Goal: Register for event/course

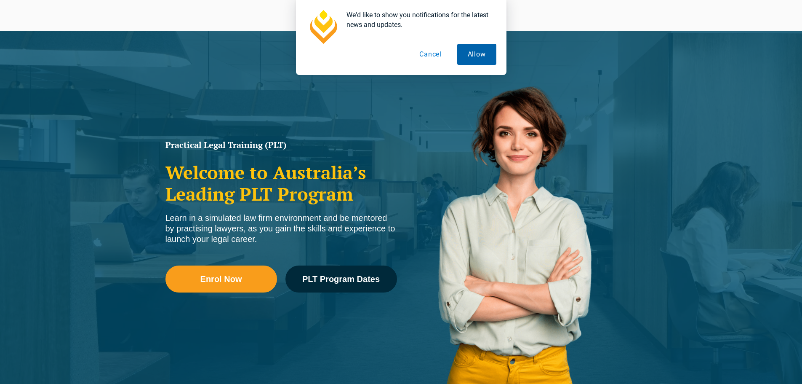
click at [464, 59] on button "Allow" at bounding box center [476, 54] width 39 height 21
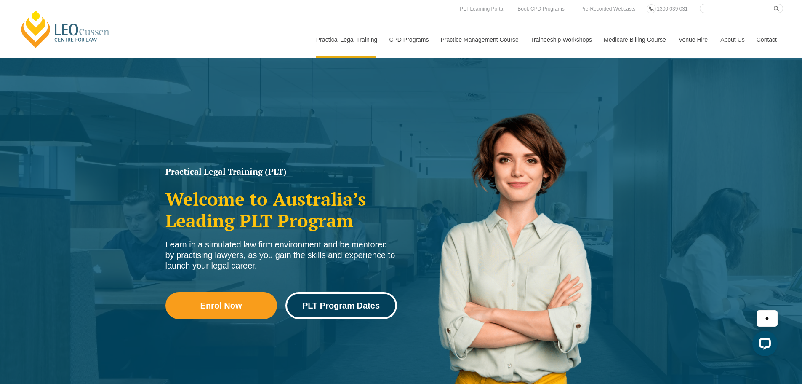
click at [352, 309] on span "PLT Program Dates" at bounding box center [340, 305] width 77 height 8
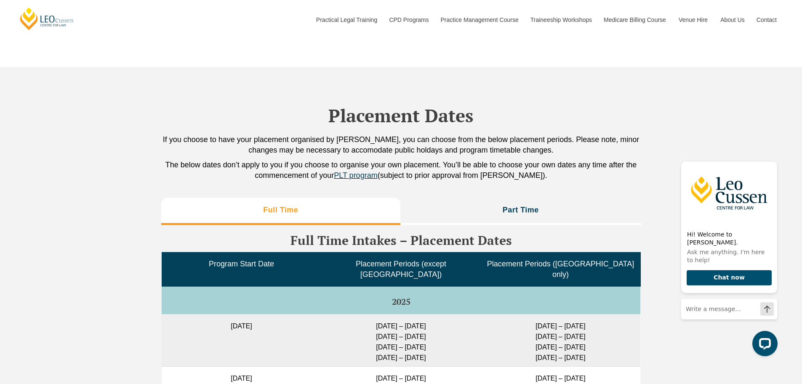
scroll to position [1893, 0]
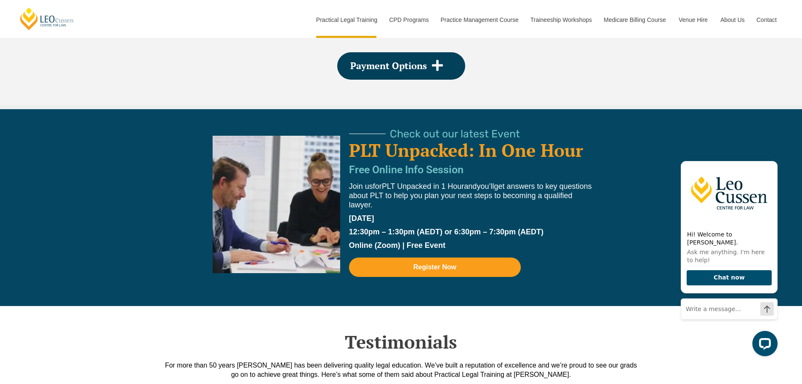
scroll to position [1733, 0]
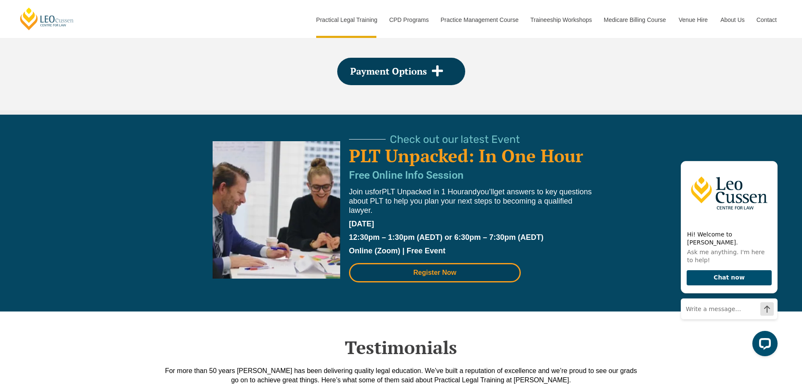
click at [445, 276] on span "Register Now" at bounding box center [434, 272] width 43 height 7
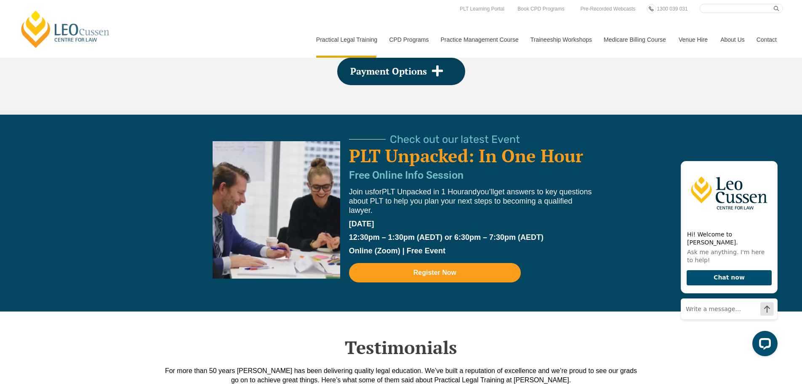
click at [411, 202] on span "get answers to key questions about PLT to help you plan your next steps to beco…" at bounding box center [470, 200] width 243 height 27
drag, startPoint x: 411, startPoint y: 202, endPoint x: 396, endPoint y: 208, distance: 16.3
click at [396, 208] on p "Join us for PLT Unpacked in 1 Hour and you’ ll get answers to key questions abo…" at bounding box center [471, 201] width 245 height 28
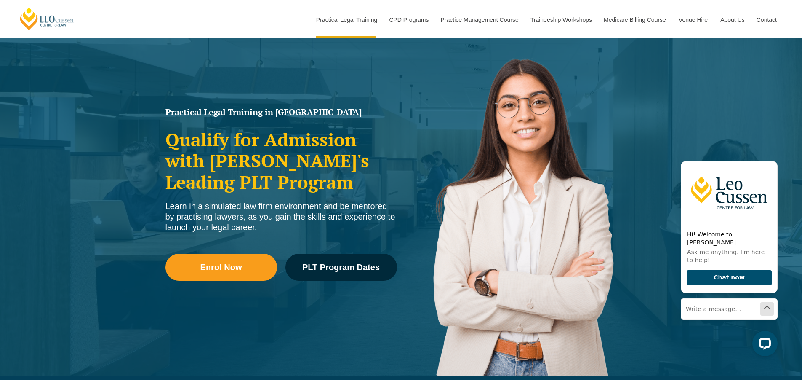
scroll to position [0, 0]
